Goal: Transaction & Acquisition: Purchase product/service

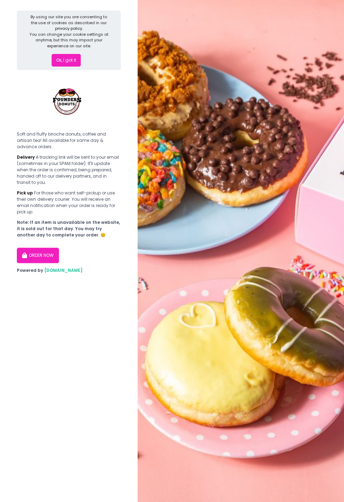
click at [69, 54] on button "Ok, I got it" at bounding box center [66, 60] width 29 height 13
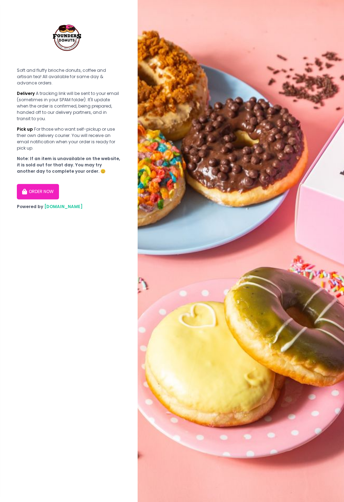
click at [50, 184] on button "ORDER NOW" at bounding box center [38, 191] width 42 height 15
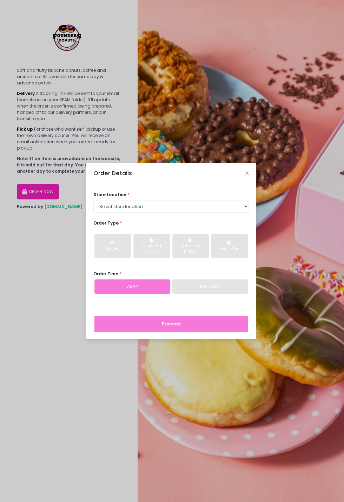
click at [48, 152] on div "Order Details store location * Select store location Founders Donuts - [PERSON_…" at bounding box center [172, 251] width 344 height 502
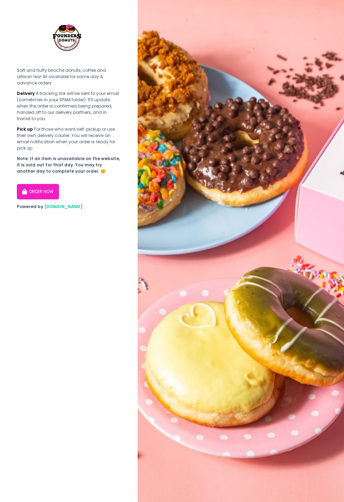
click at [48, 184] on button "ORDER NOW" at bounding box center [38, 191] width 42 height 15
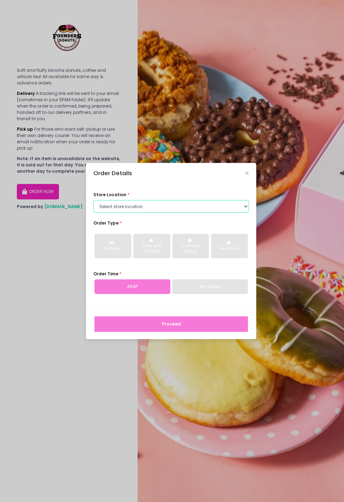
click at [236, 213] on select "Select store location Founders Donuts - [PERSON_NAME] Founders Donuts - [GEOGRA…" at bounding box center [170, 206] width 155 height 13
click at [281, 219] on div "Order Details store location * Select store location Founders Donuts - [PERSON_…" at bounding box center [172, 251] width 344 height 502
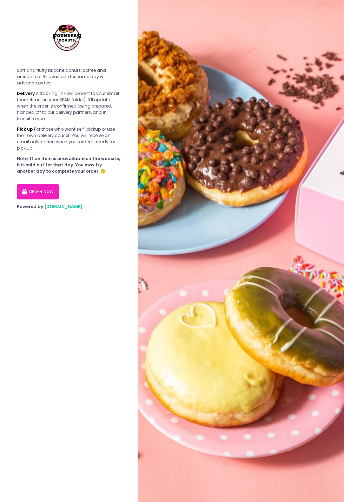
click at [45, 184] on button "ORDER NOW" at bounding box center [38, 191] width 42 height 15
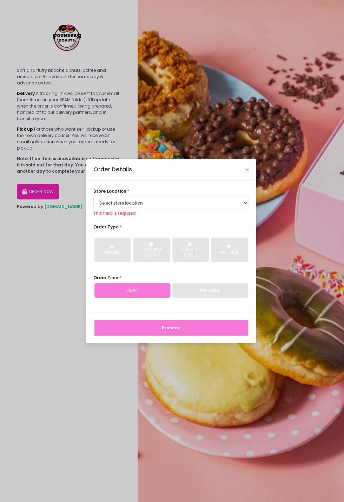
click at [219, 298] on div "Pre-Order" at bounding box center [210, 290] width 76 height 15
click at [225, 298] on div "Order Time * ASAP Pre-Order" at bounding box center [170, 286] width 155 height 23
click at [227, 209] on select "Select store location Founders Donuts - [PERSON_NAME] Founders Donuts - [GEOGRA…" at bounding box center [170, 203] width 155 height 13
click at [269, 142] on div "Order Details store location * Select store location Founders Donuts - [PERSON_…" at bounding box center [172, 251] width 344 height 502
